Goal: Task Accomplishment & Management: Manage account settings

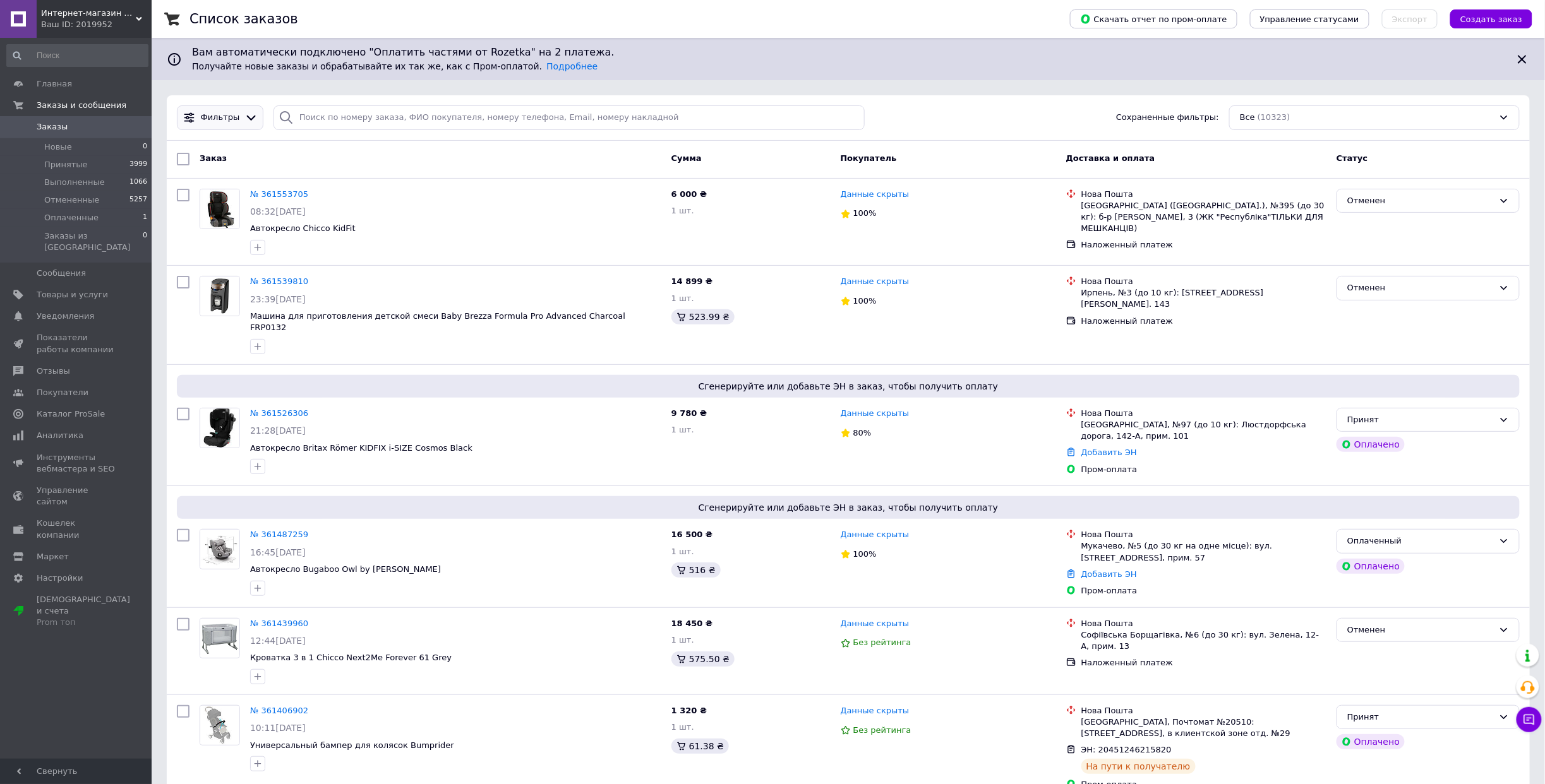
click at [250, 114] on icon at bounding box center [251, 117] width 13 height 13
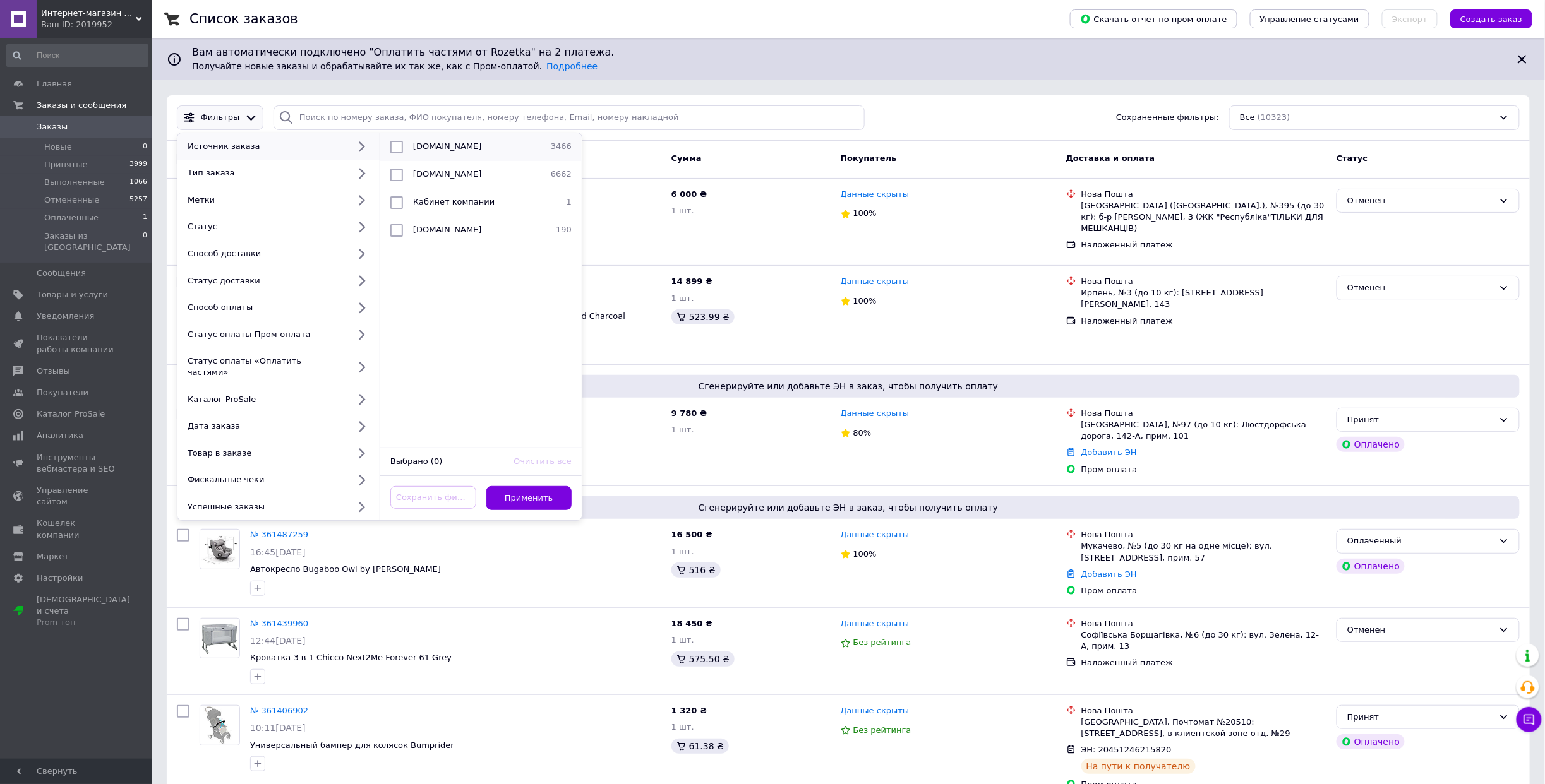
click at [390, 144] on input "checkbox" at bounding box center [396, 147] width 12 height 12
checkbox input "true"
click at [536, 490] on button "Применить" at bounding box center [529, 498] width 86 height 25
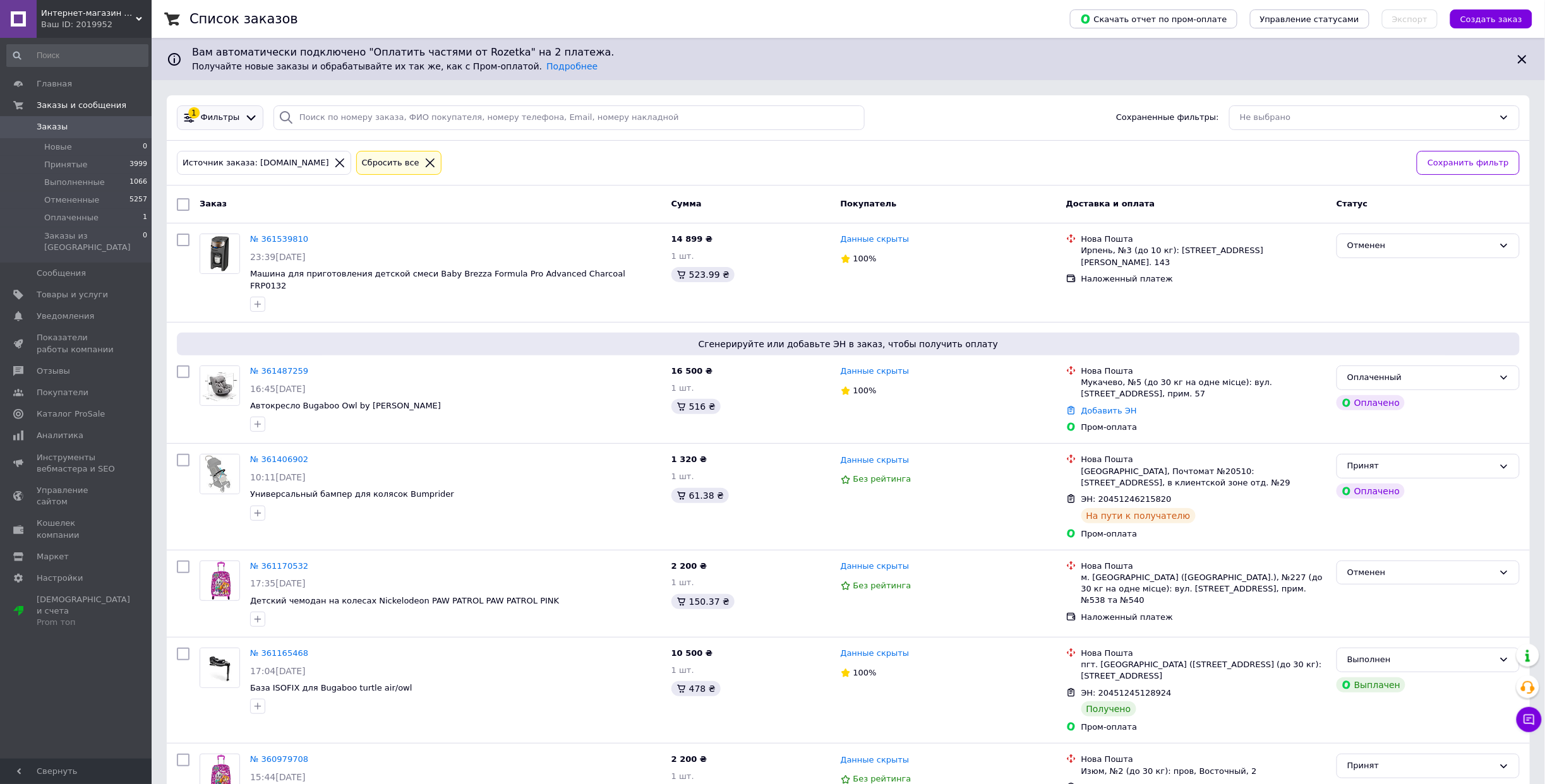
click at [236, 112] on span "Фильтры" at bounding box center [221, 117] width 39 height 12
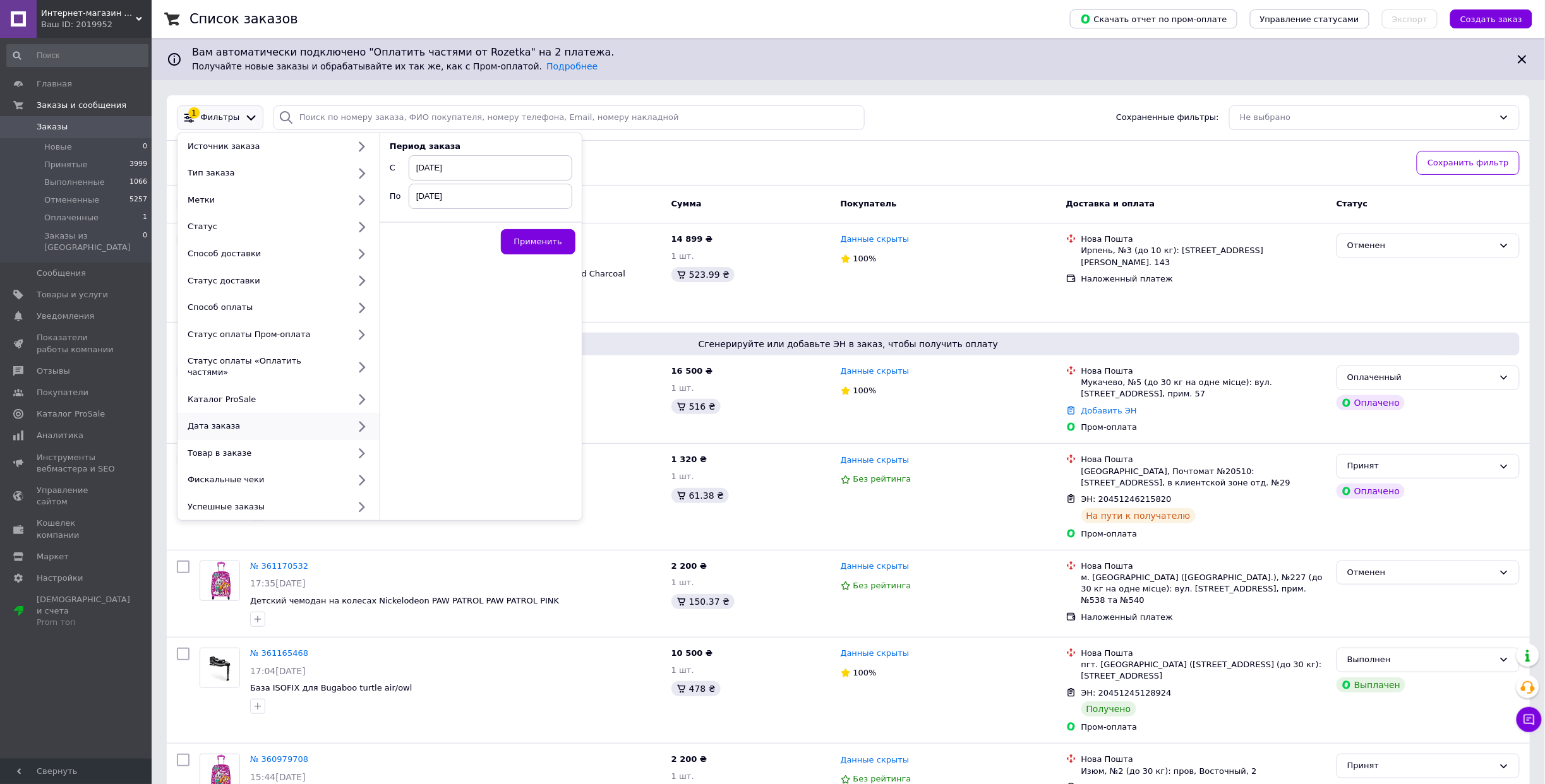
click at [480, 165] on span "[DATE]" at bounding box center [490, 168] width 163 height 25
click at [430, 188] on span "‹" at bounding box center [422, 188] width 22 height 18
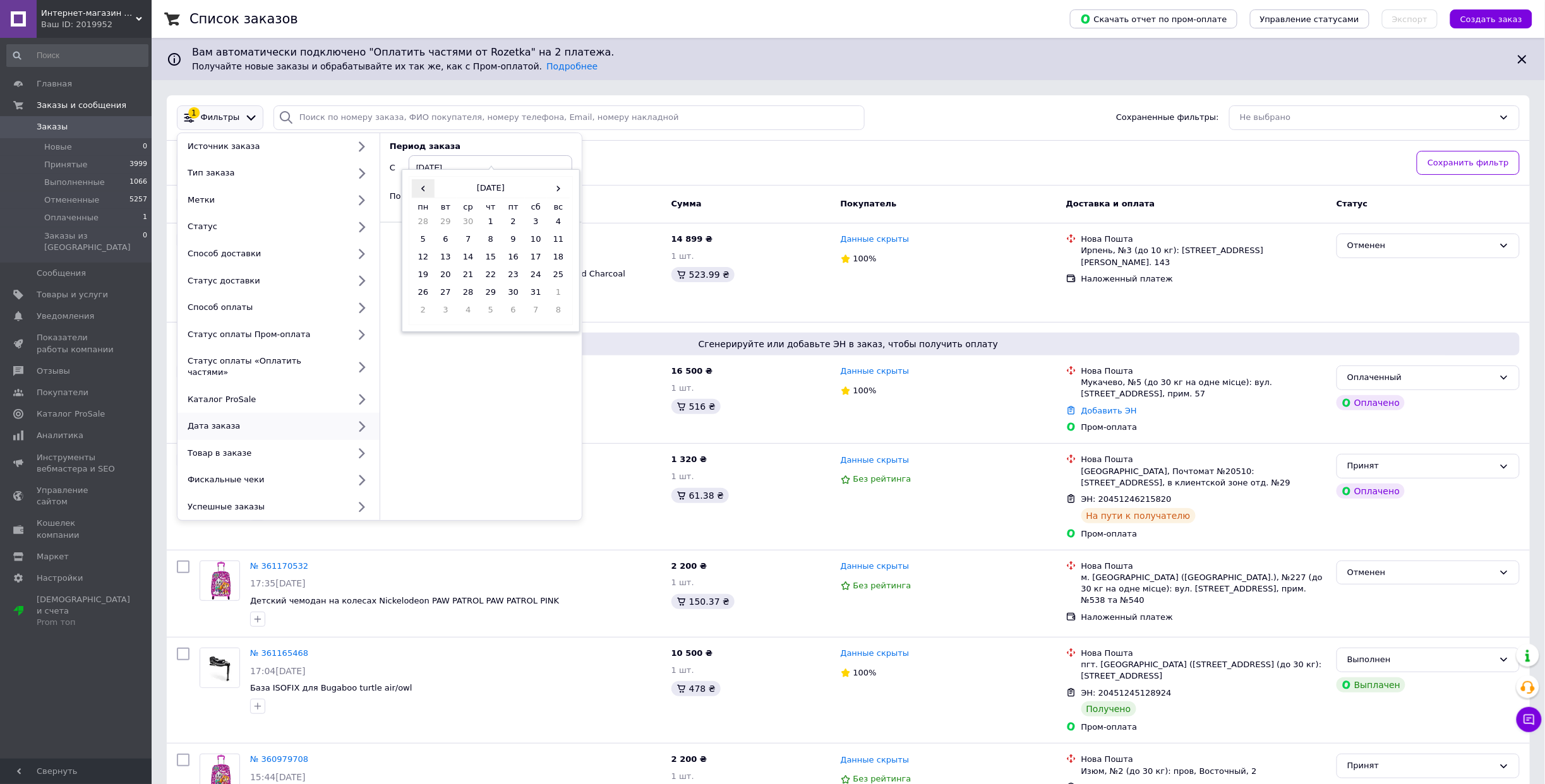
click at [430, 188] on span "‹" at bounding box center [422, 188] width 22 height 18
click at [469, 256] on td "12" at bounding box center [467, 260] width 22 height 17
click at [523, 238] on span "Применить" at bounding box center [538, 241] width 48 height 9
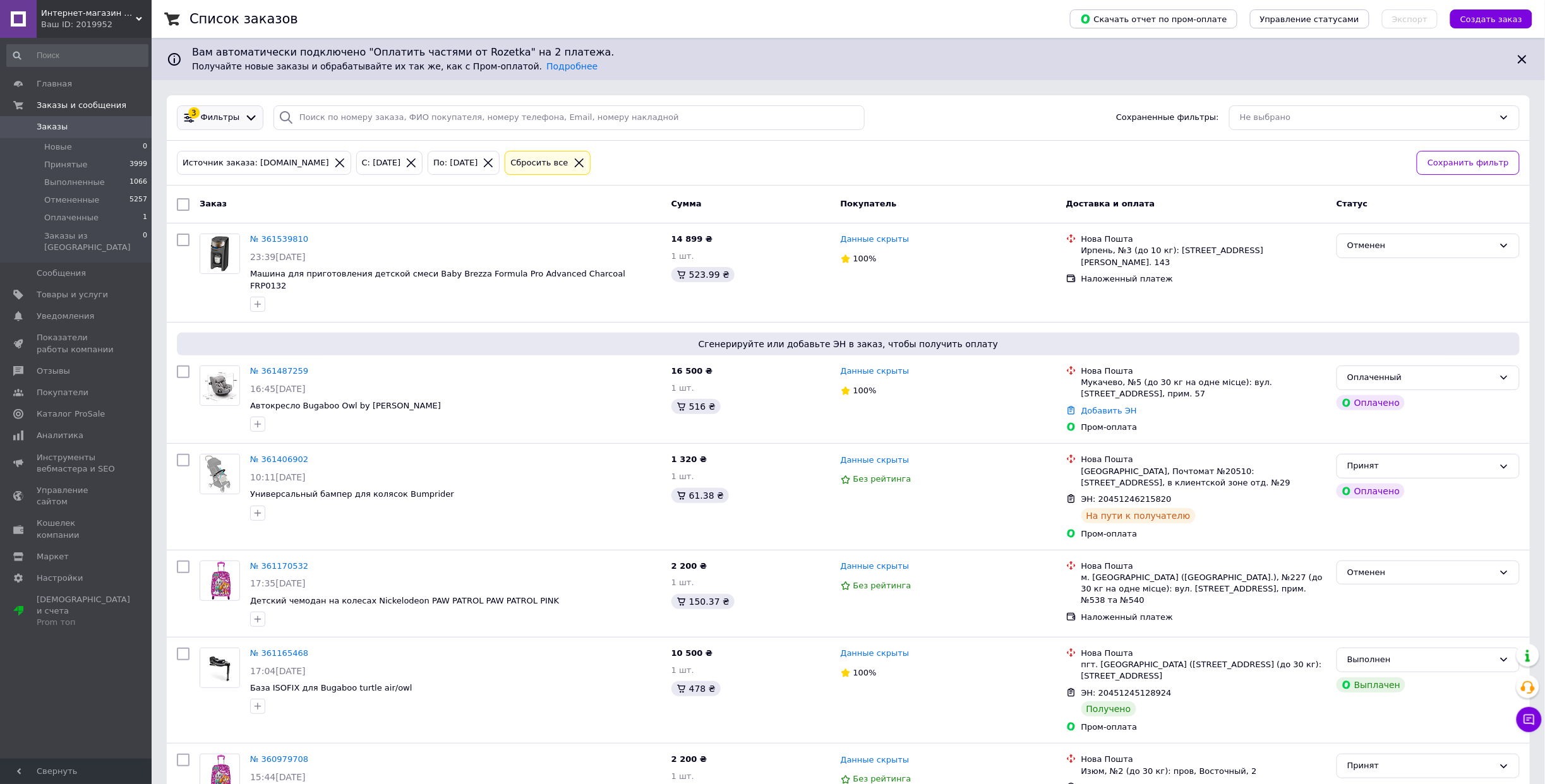
click at [246, 129] on div "3 Фильтры" at bounding box center [220, 117] width 86 height 25
click at [245, 119] on icon at bounding box center [251, 117] width 13 height 13
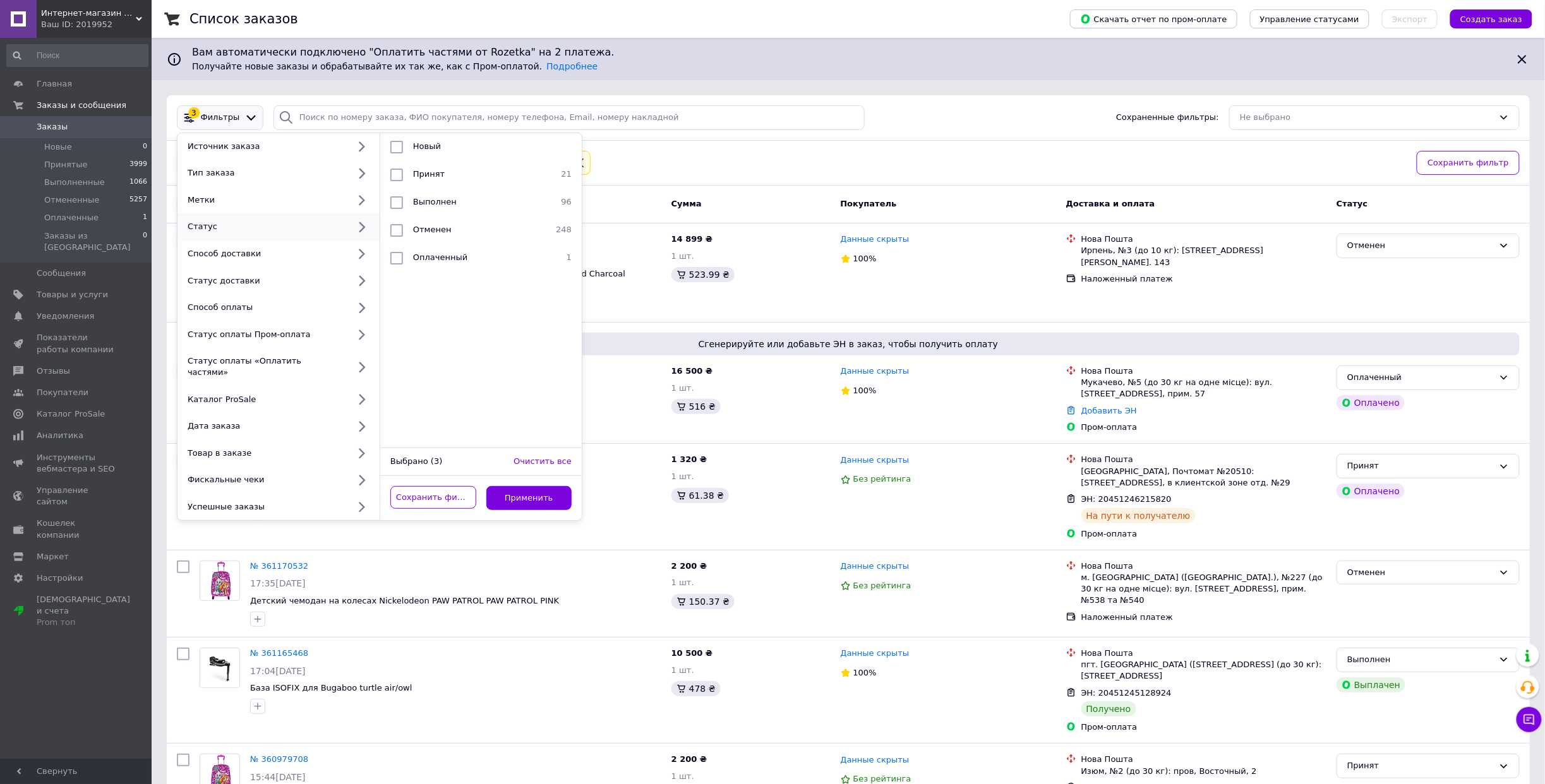
click at [100, 32] on div "Интернет-магазин детских товаров "Papa-mama" Ваш ID: 2019952" at bounding box center [94, 19] width 115 height 38
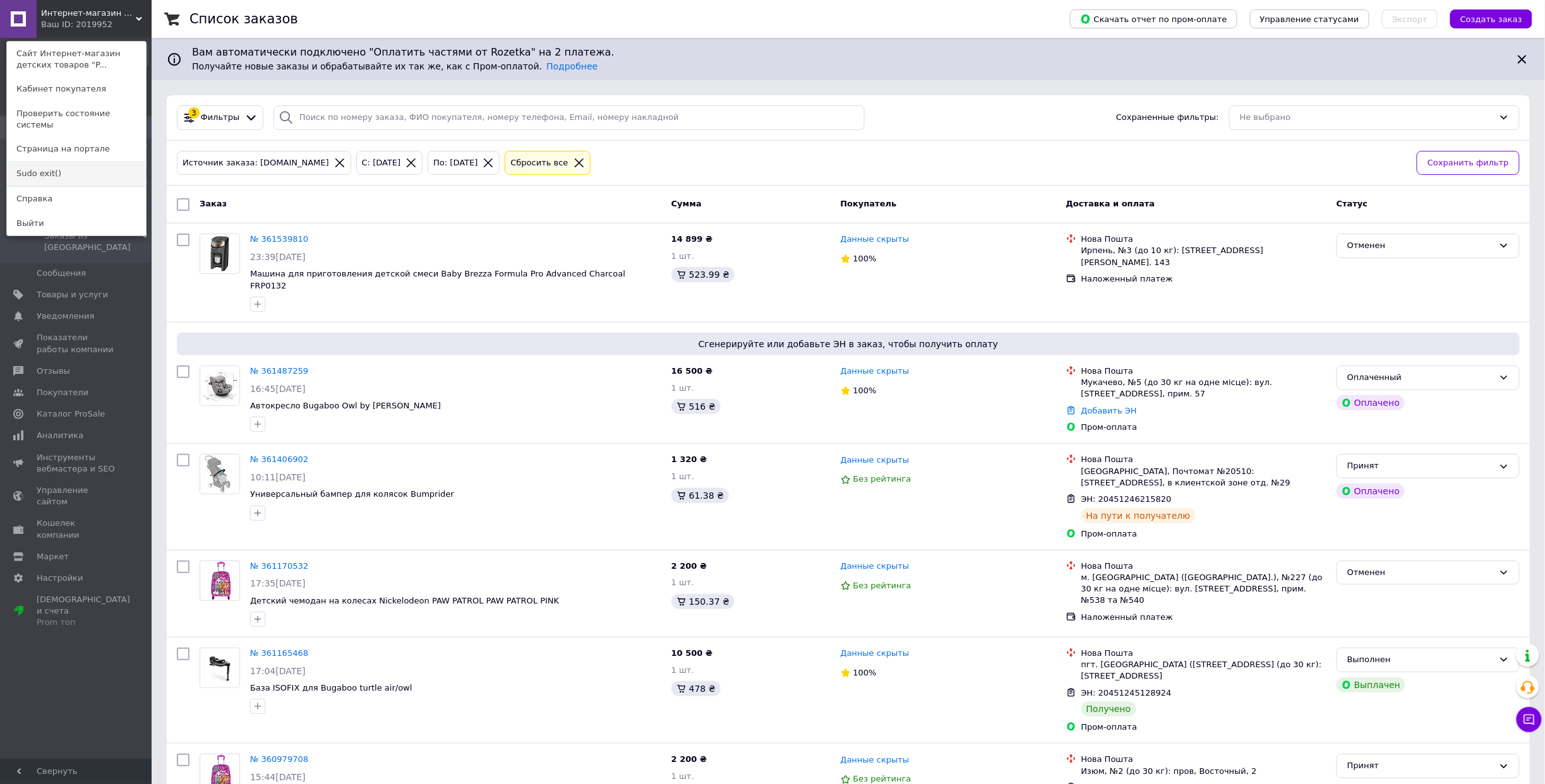
click at [41, 162] on link "Sudo exit()" at bounding box center [76, 173] width 139 height 24
